Goal: Task Accomplishment & Management: Manage account settings

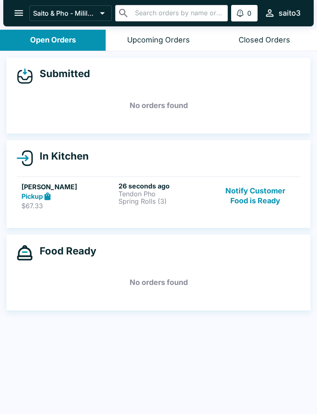
click at [159, 194] on p "Tendon Pho" at bounding box center [165, 193] width 94 height 7
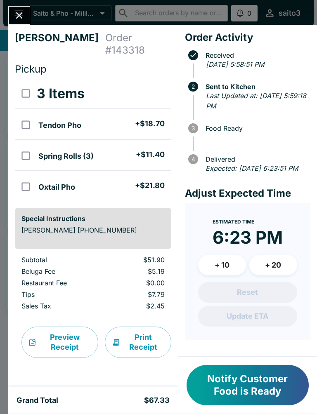
click at [245, 393] on button "Notify Customer Food is Ready" at bounding box center [247, 385] width 122 height 40
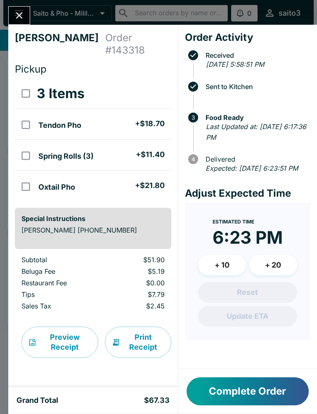
click at [23, 20] on icon "Close" at bounding box center [19, 15] width 11 height 11
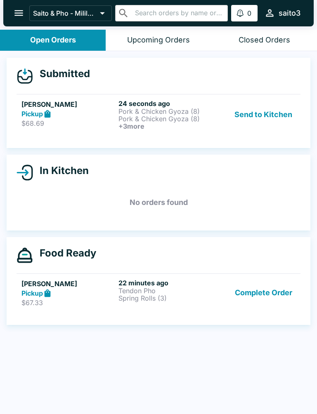
click at [263, 116] on button "Send to Kitchen" at bounding box center [263, 114] width 64 height 31
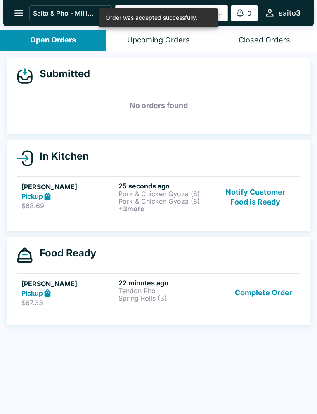
click at [154, 207] on h6 "+ 3 more" at bounding box center [165, 208] width 94 height 7
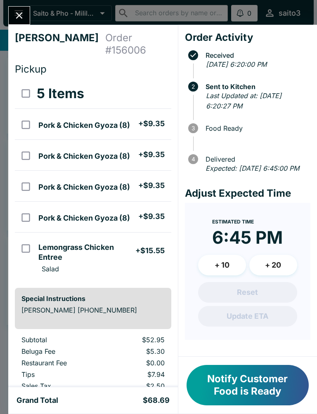
click at [16, 13] on icon "Close" at bounding box center [19, 15] width 11 height 11
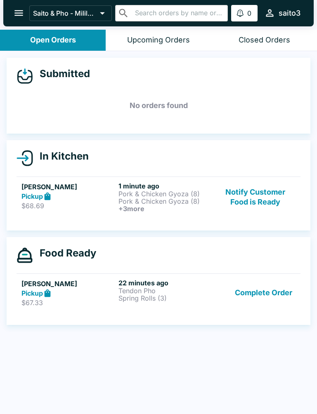
click at [255, 196] on button "Notify Customer Food is Ready" at bounding box center [255, 197] width 80 height 31
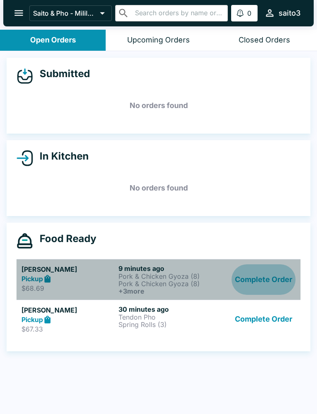
click at [278, 293] on button "Complete Order" at bounding box center [263, 279] width 64 height 31
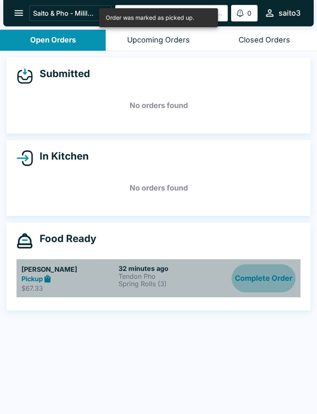
click at [276, 287] on button "Complete Order" at bounding box center [263, 278] width 64 height 28
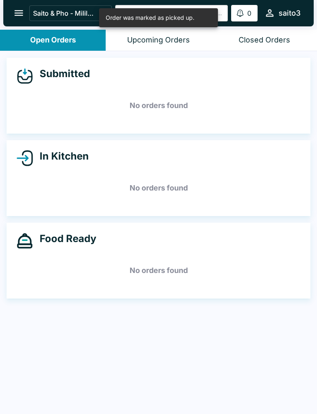
click at [255, 279] on h5 "No orders found" at bounding box center [159, 271] width 284 height 30
